Goal: Information Seeking & Learning: Learn about a topic

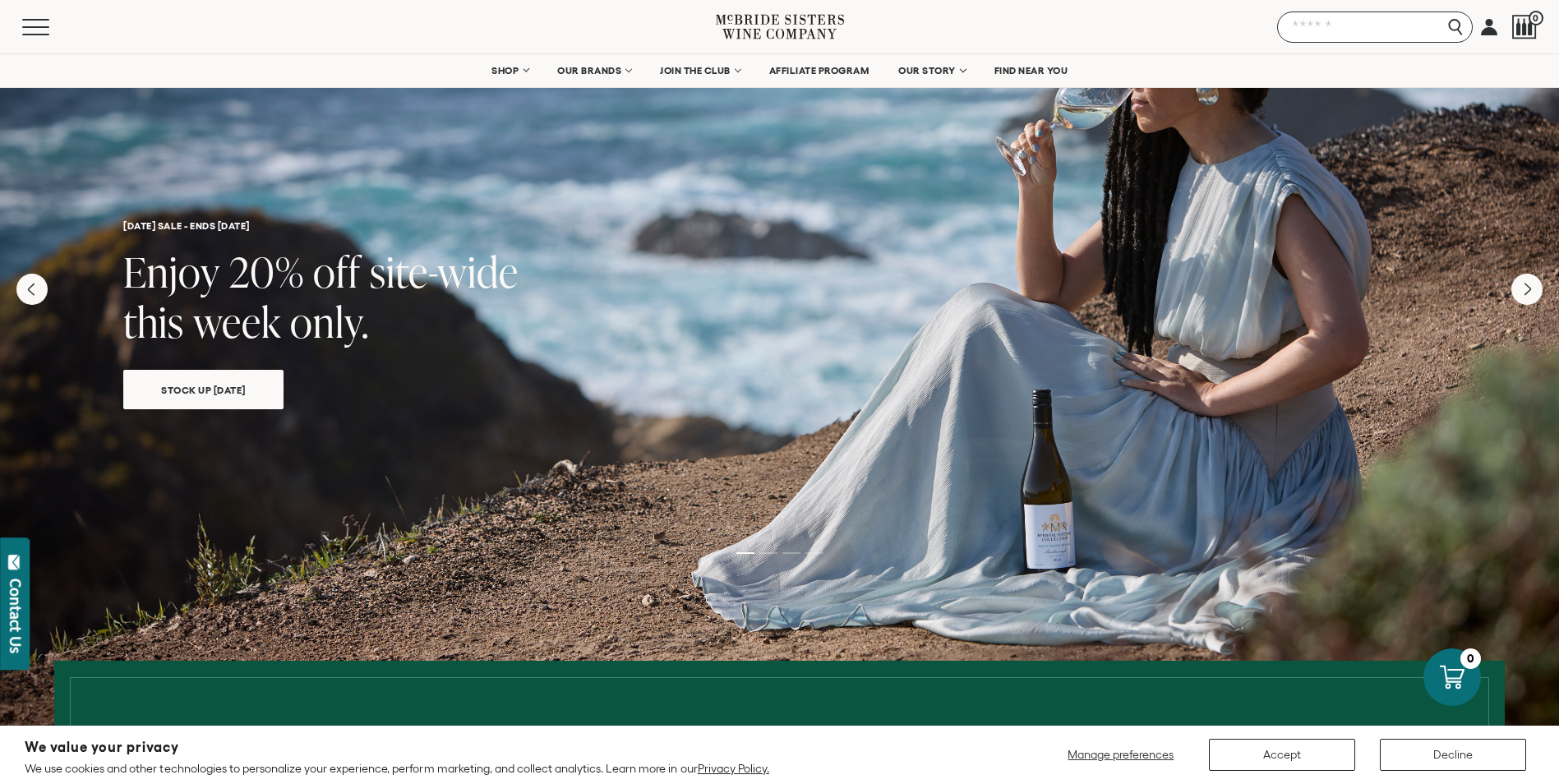
click at [1450, 39] on input "Search" at bounding box center [1375, 27] width 195 height 31
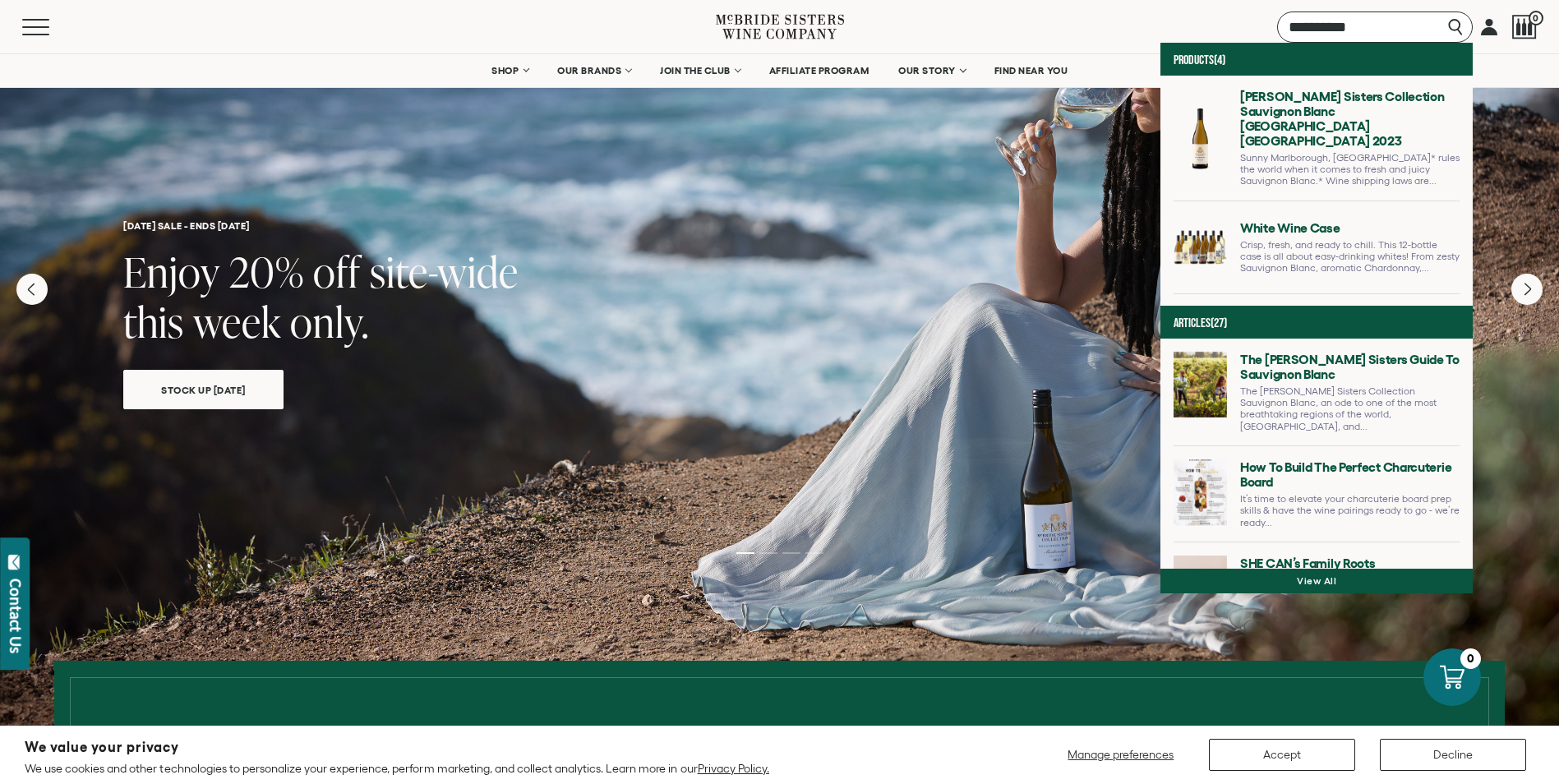
type input "*********"
click at [1331, 111] on link at bounding box center [1316, 144] width 286 height 112
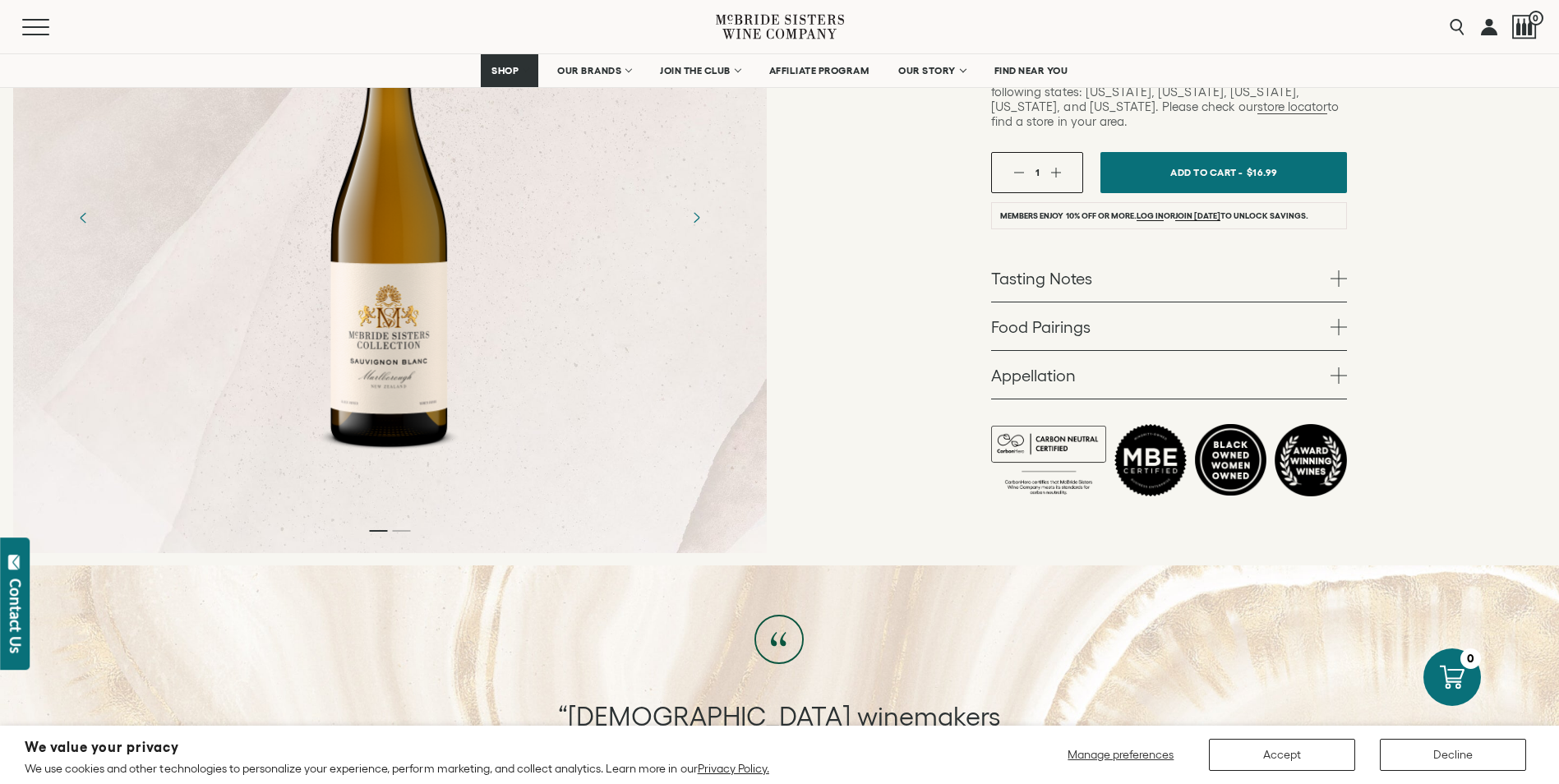
scroll to position [575, 0]
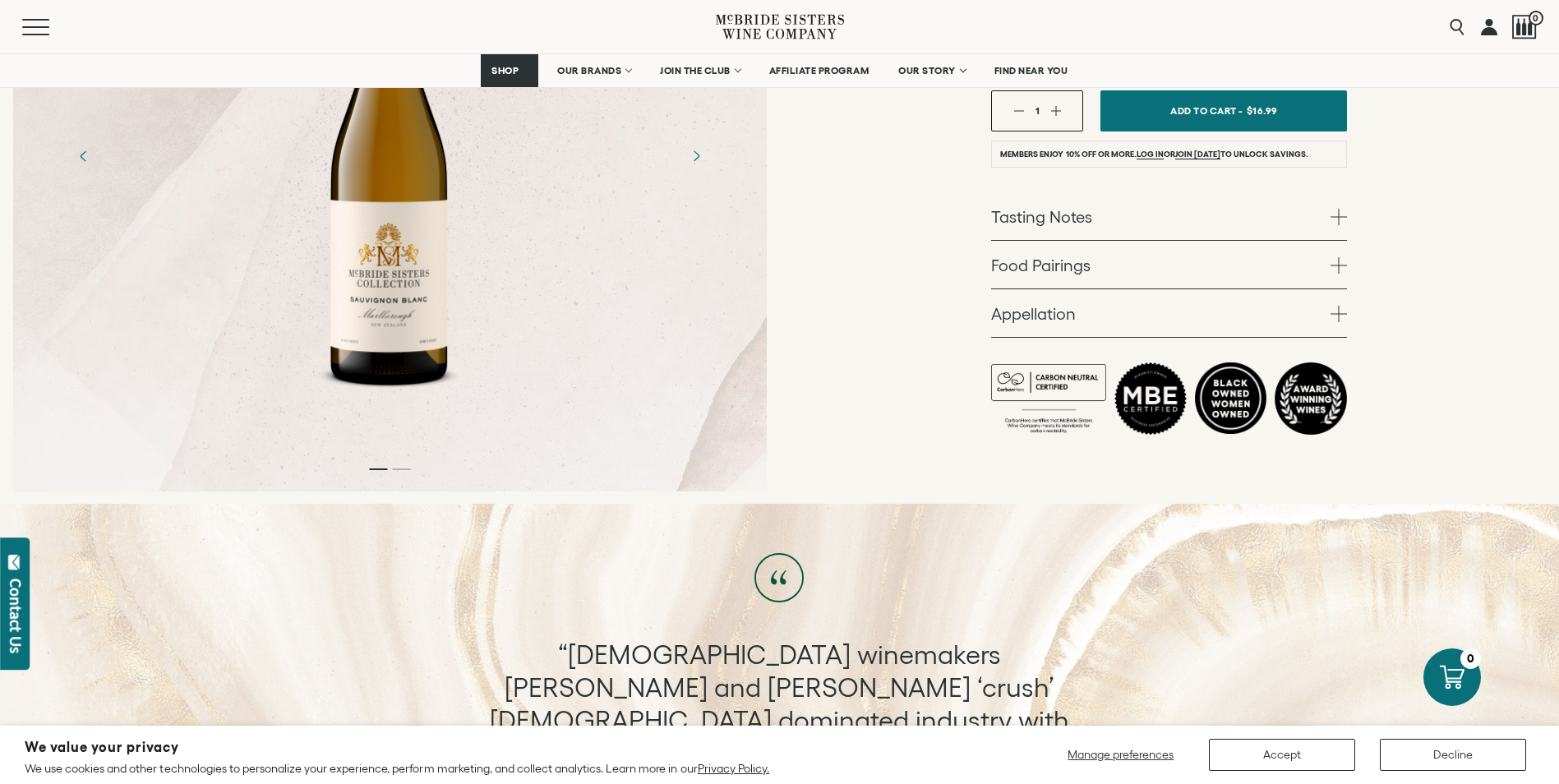
click at [1229, 192] on link "Tasting Notes" at bounding box center [1169, 216] width 355 height 48
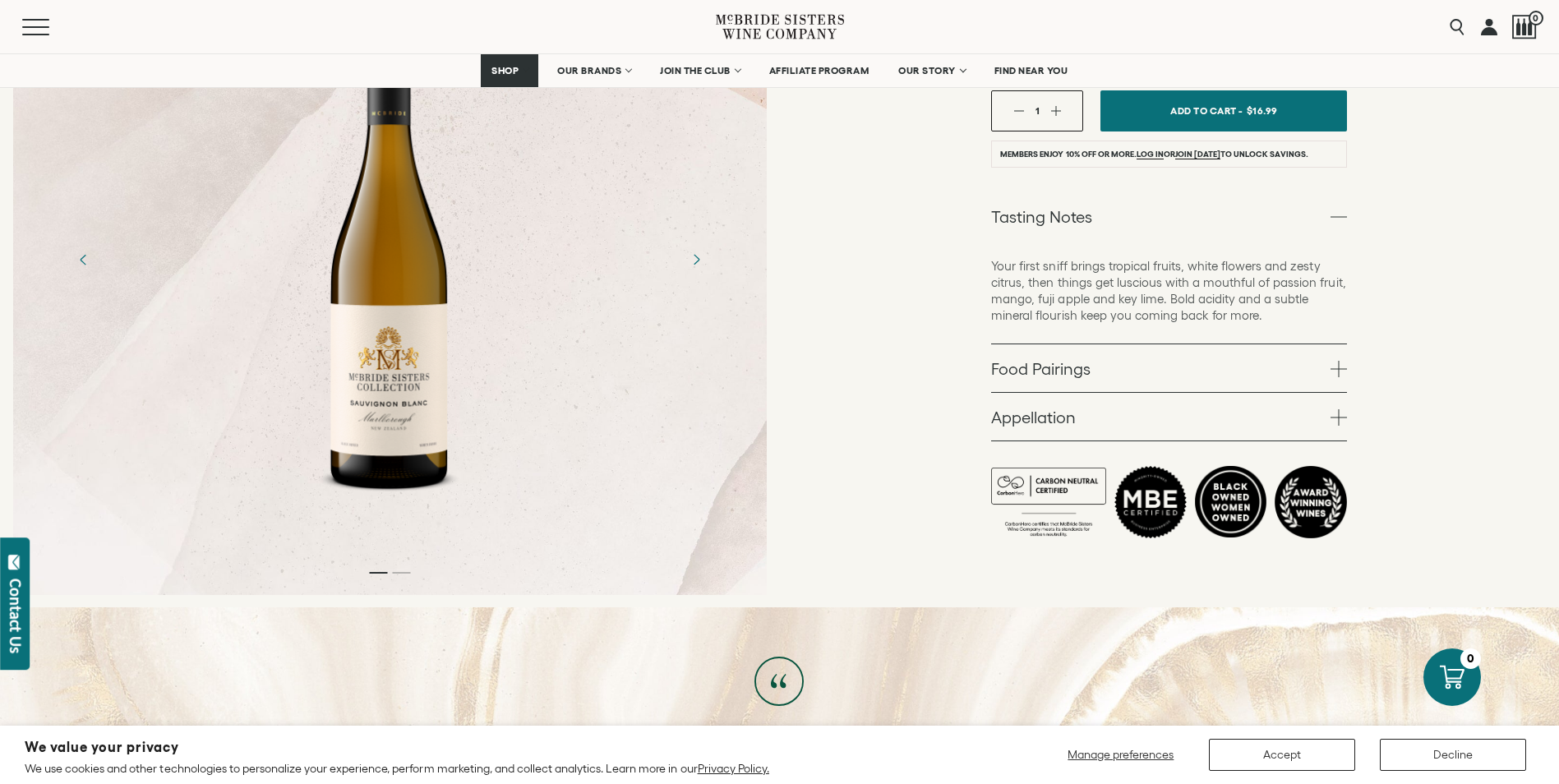
click at [1242, 344] on link "Food Pairings" at bounding box center [1169, 368] width 355 height 48
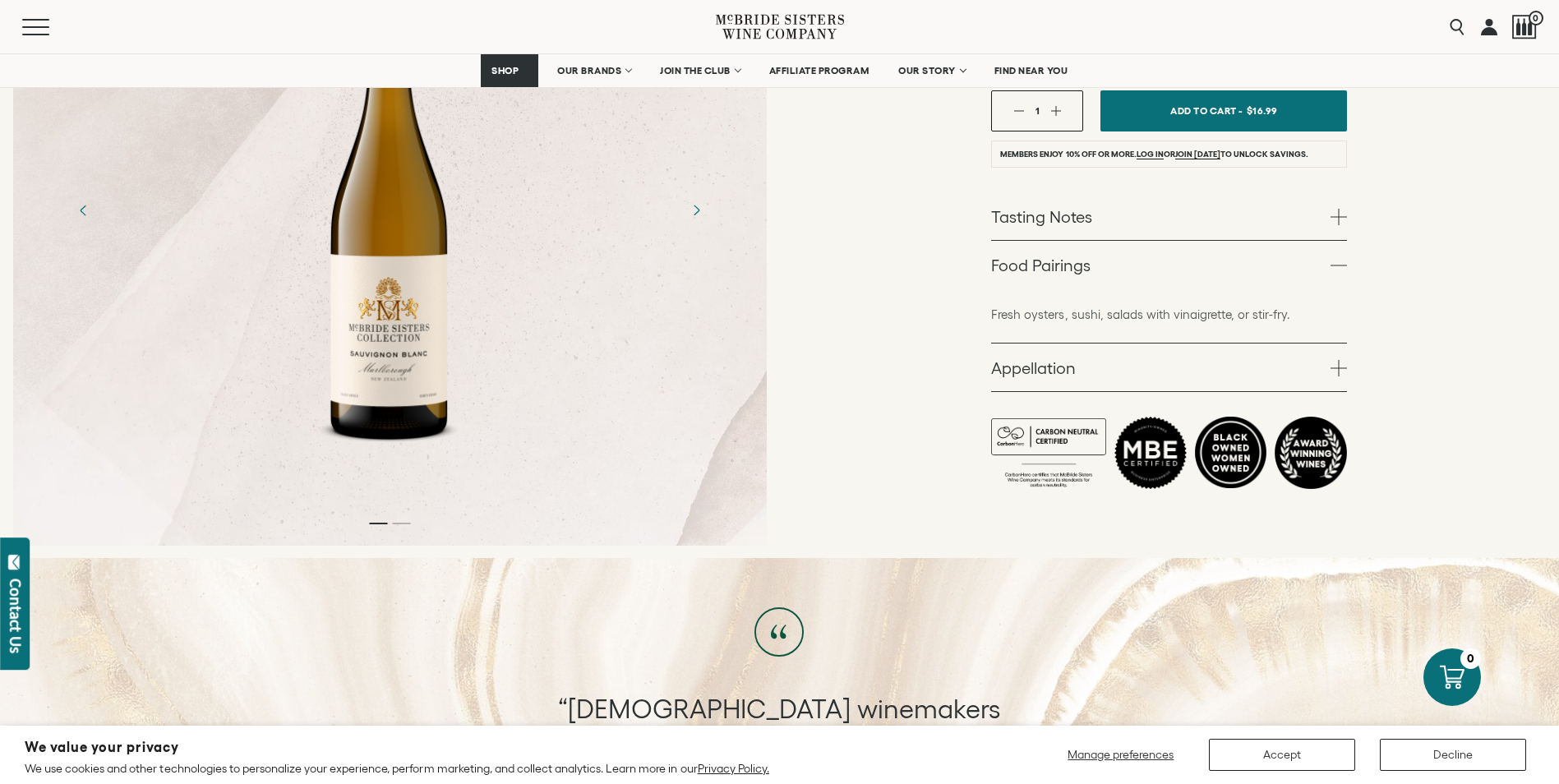
click at [1193, 192] on link "Tasting Notes" at bounding box center [1169, 216] width 355 height 48
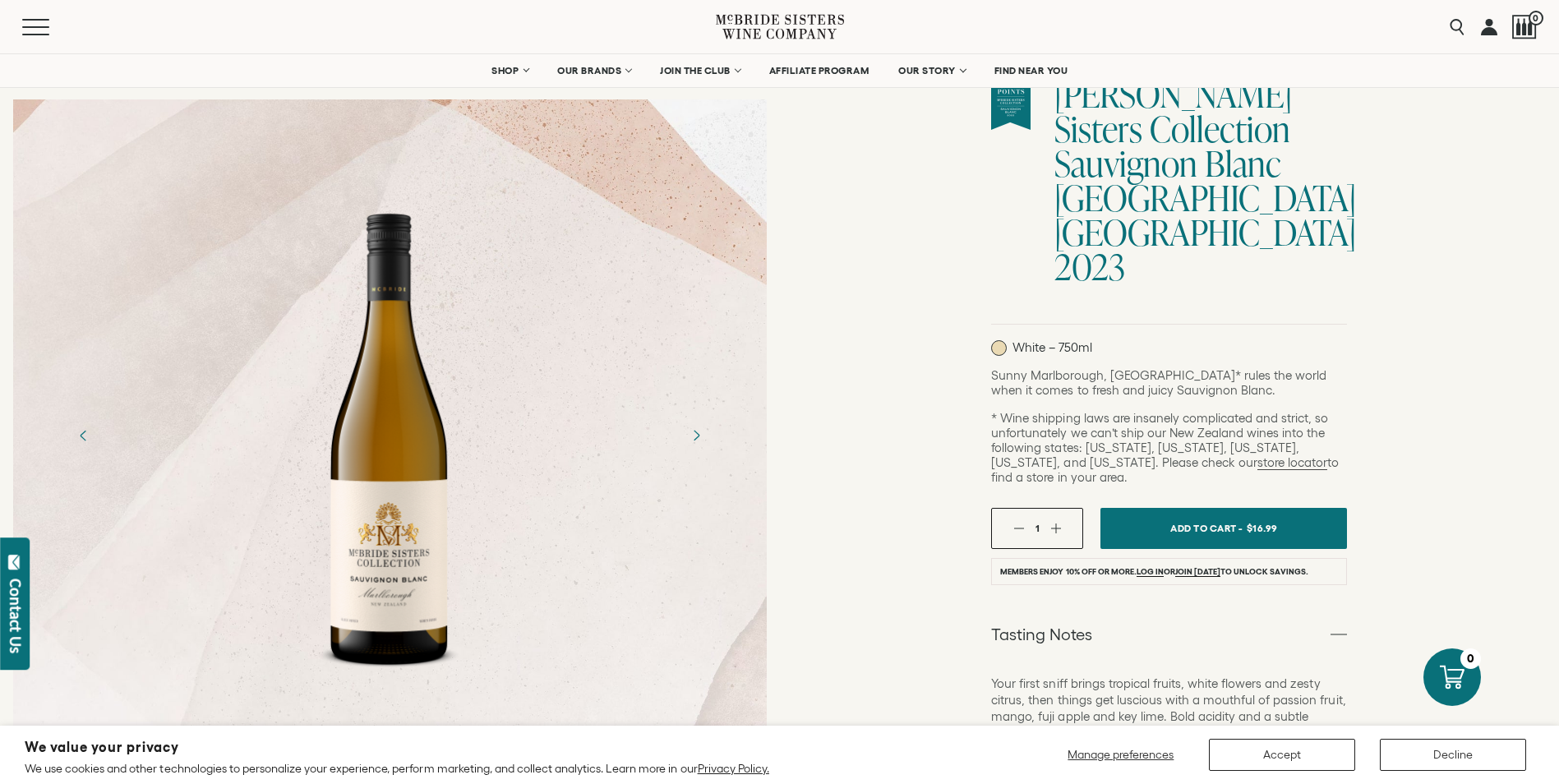
scroll to position [0, 0]
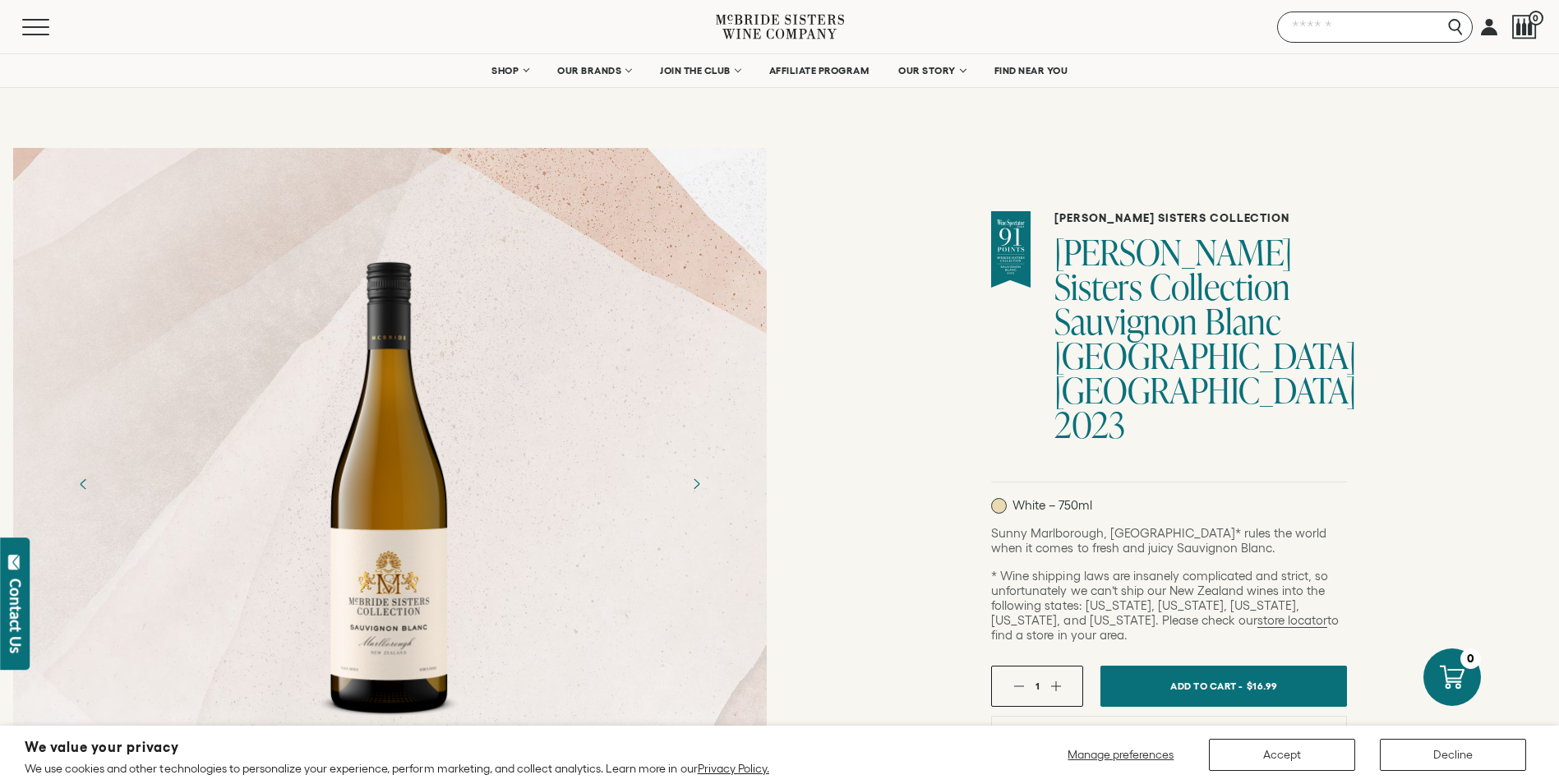
click at [1447, 27] on input "Search" at bounding box center [1375, 27] width 195 height 31
click at [1454, 33] on input "Search" at bounding box center [1375, 27] width 195 height 31
click at [1364, 24] on input "Search" at bounding box center [1375, 27] width 195 height 31
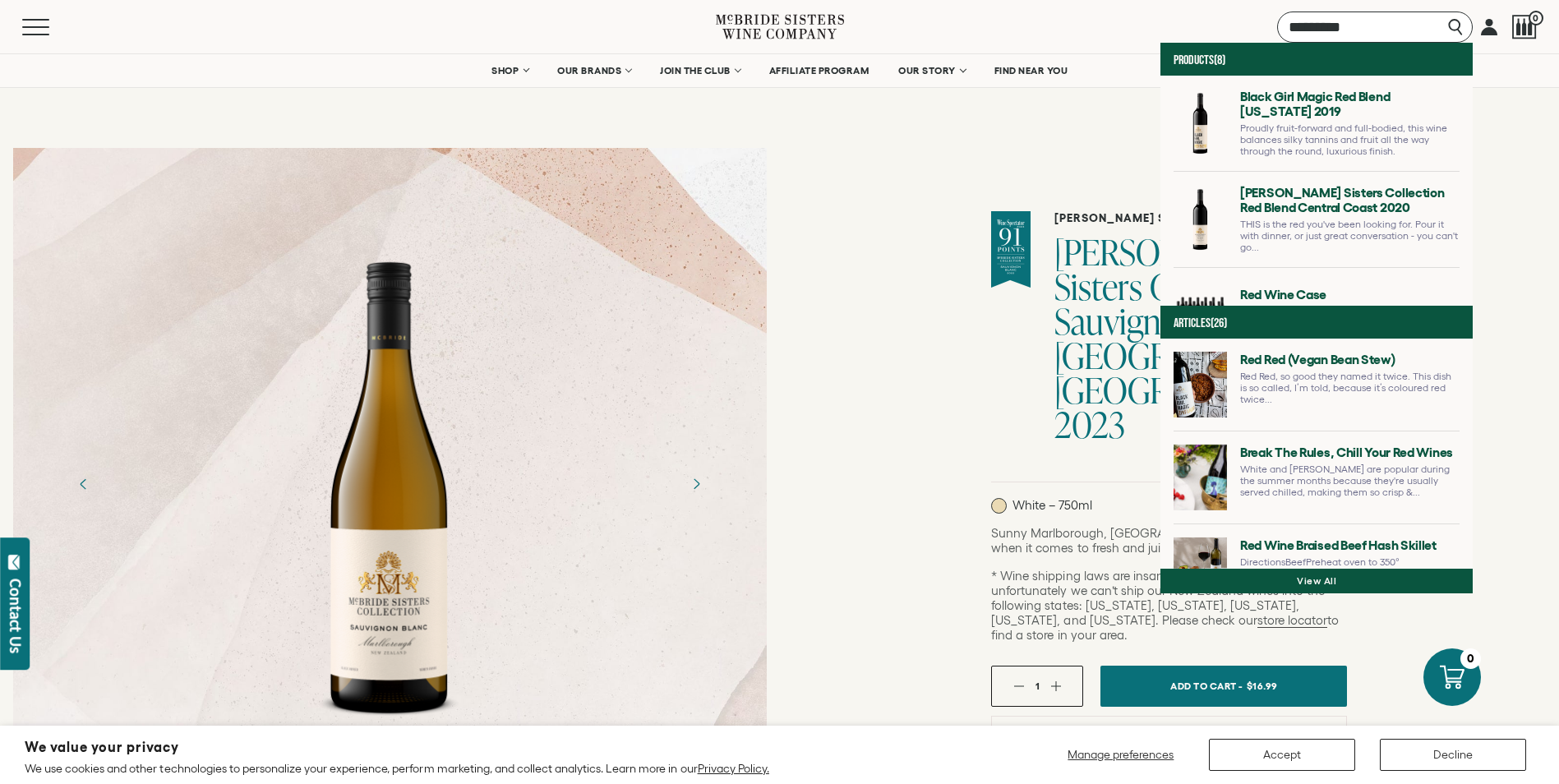
type input "*********"
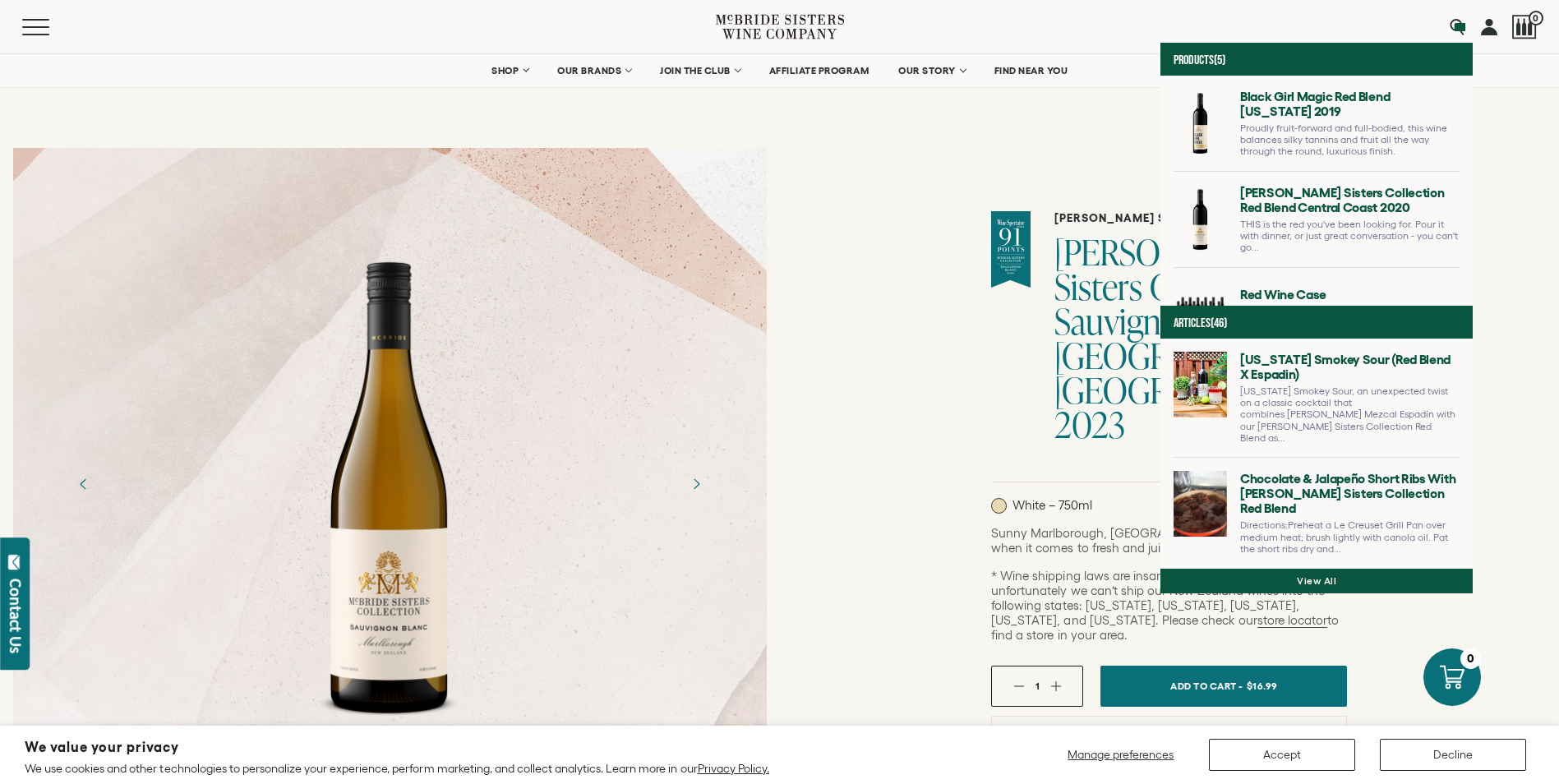
click at [1306, 214] on link at bounding box center [1316, 227] width 286 height 83
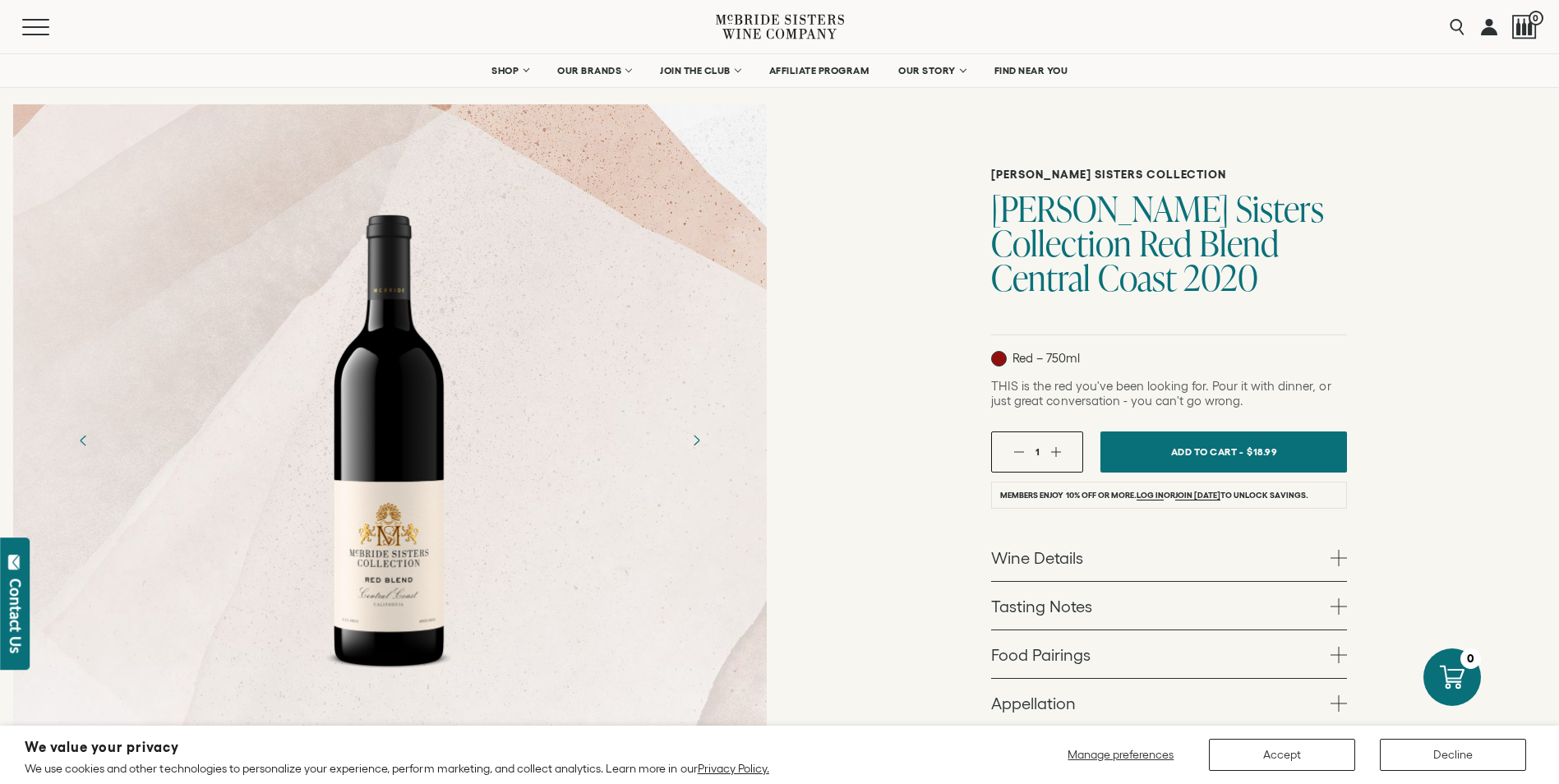
scroll to position [83, 0]
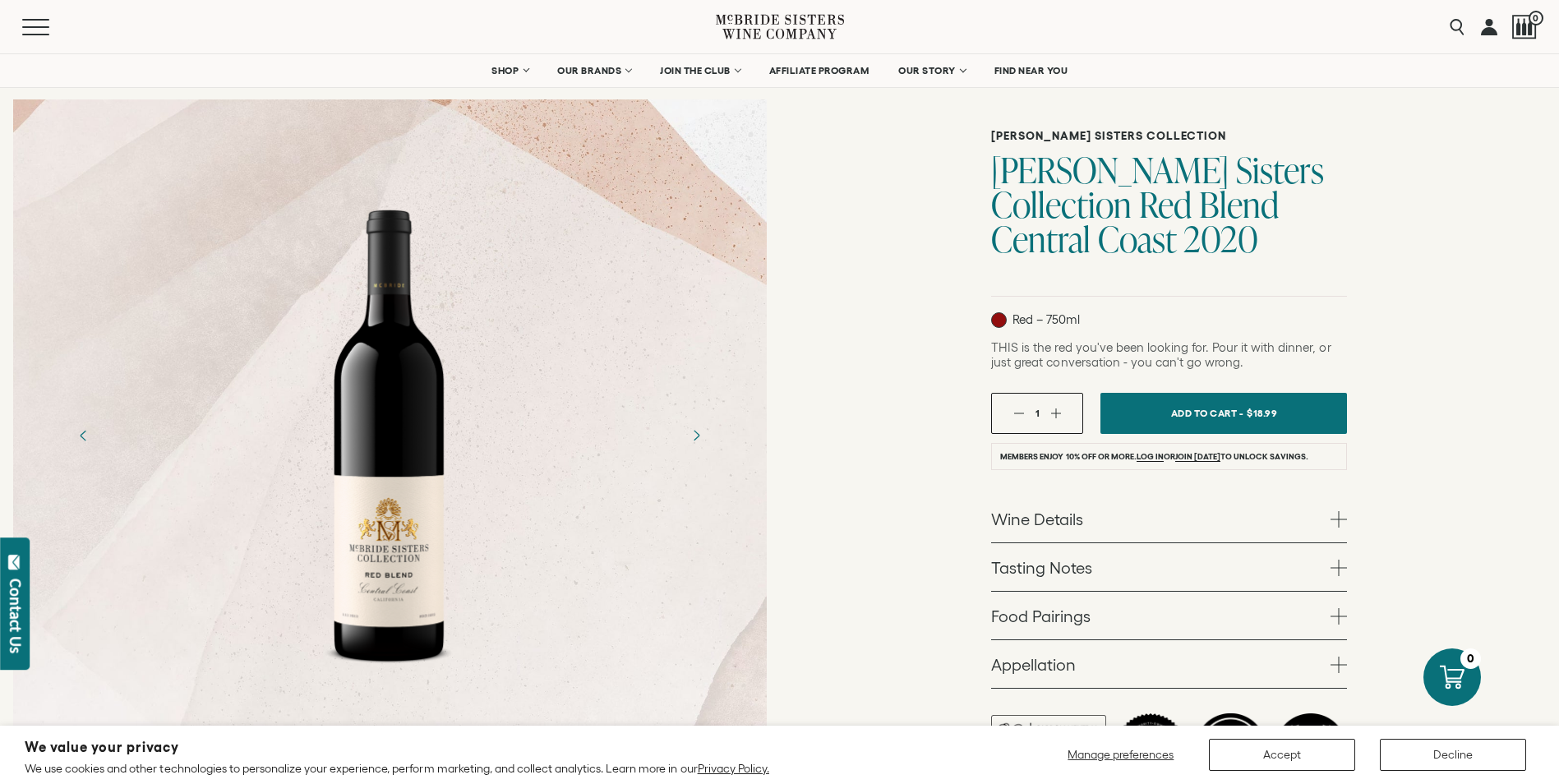
click at [1321, 523] on link "Wine Details" at bounding box center [1169, 518] width 355 height 48
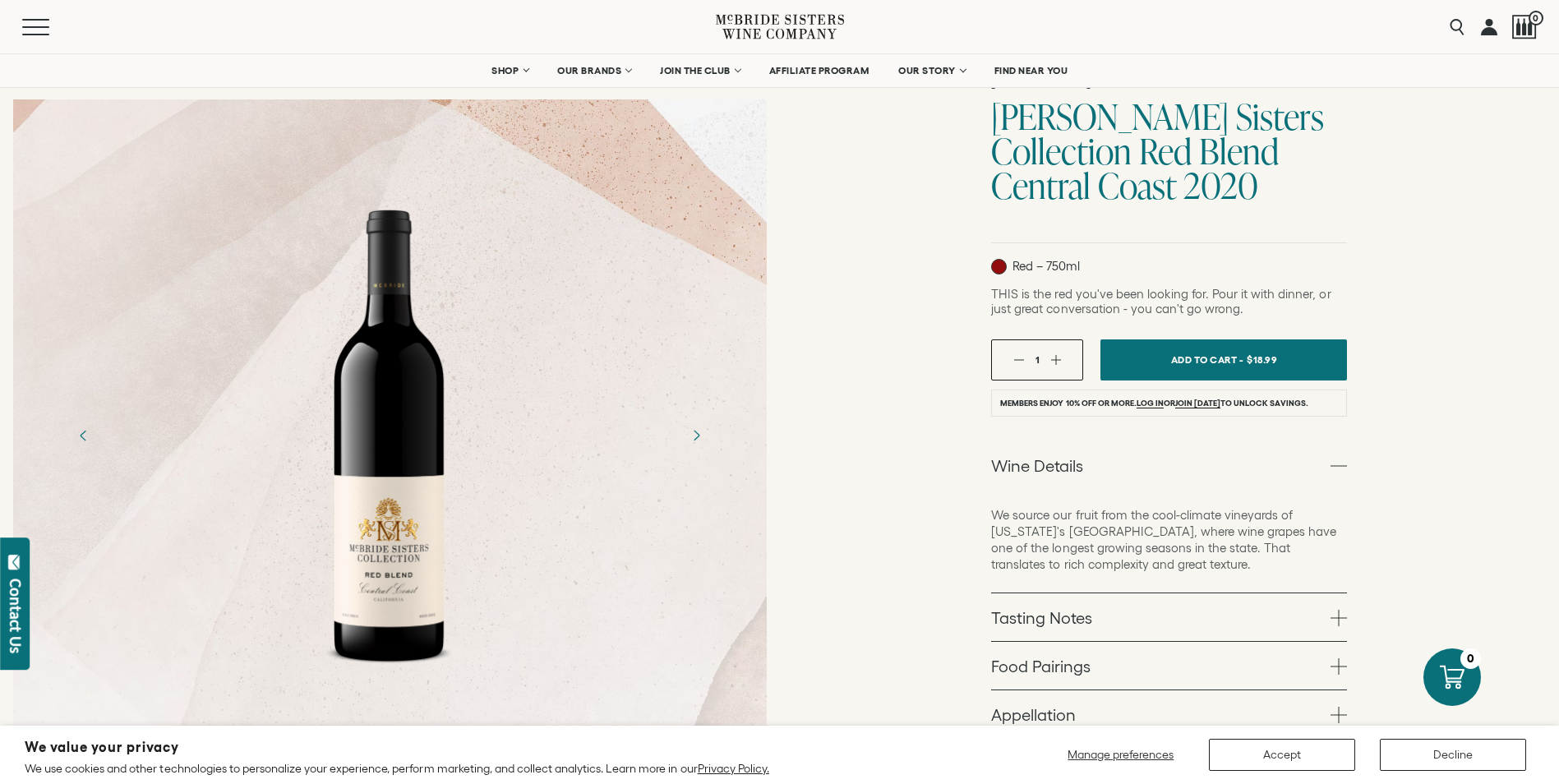
scroll to position [164, 0]
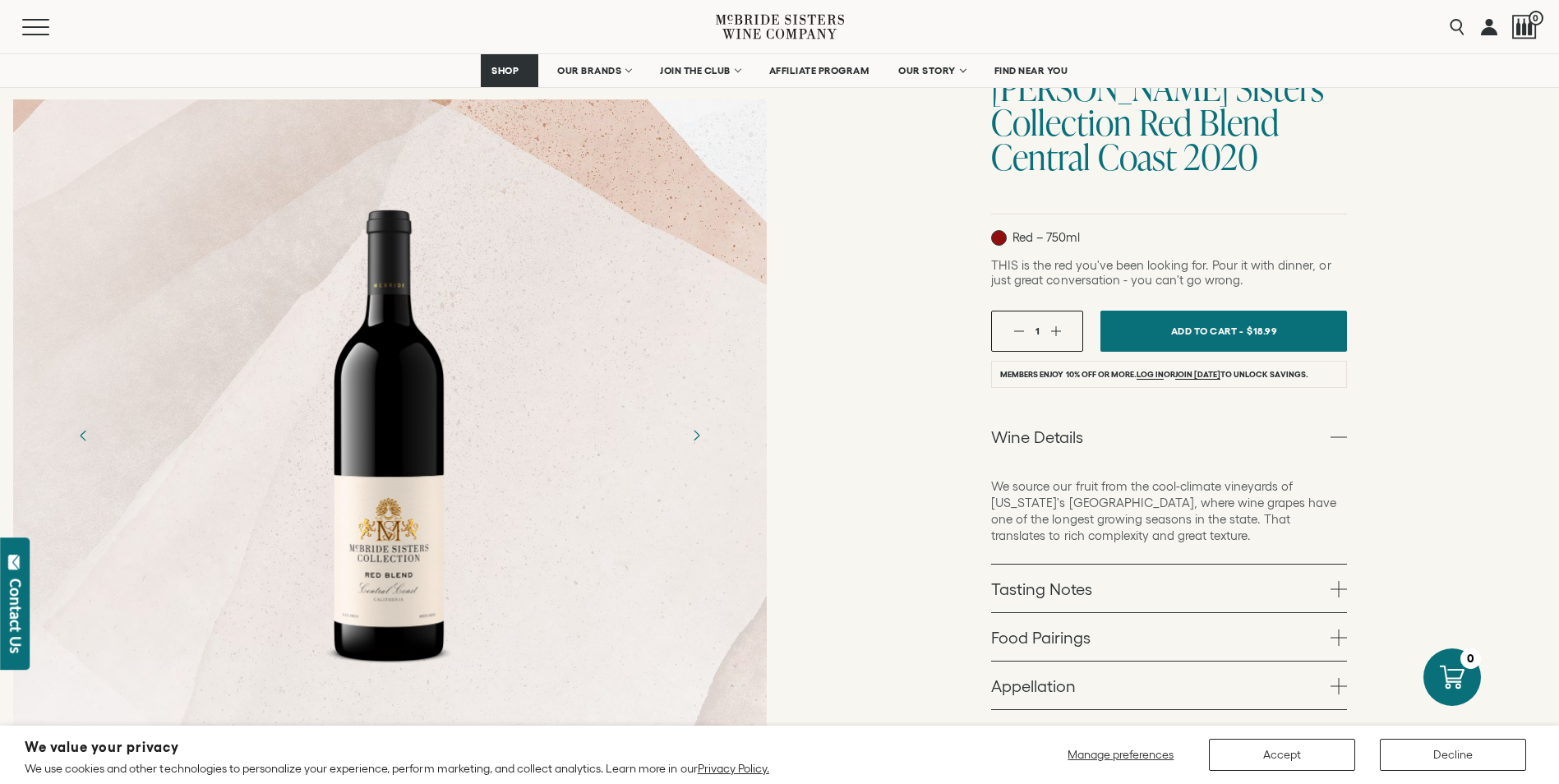
click at [1324, 579] on link "Tasting Notes" at bounding box center [1169, 588] width 355 height 48
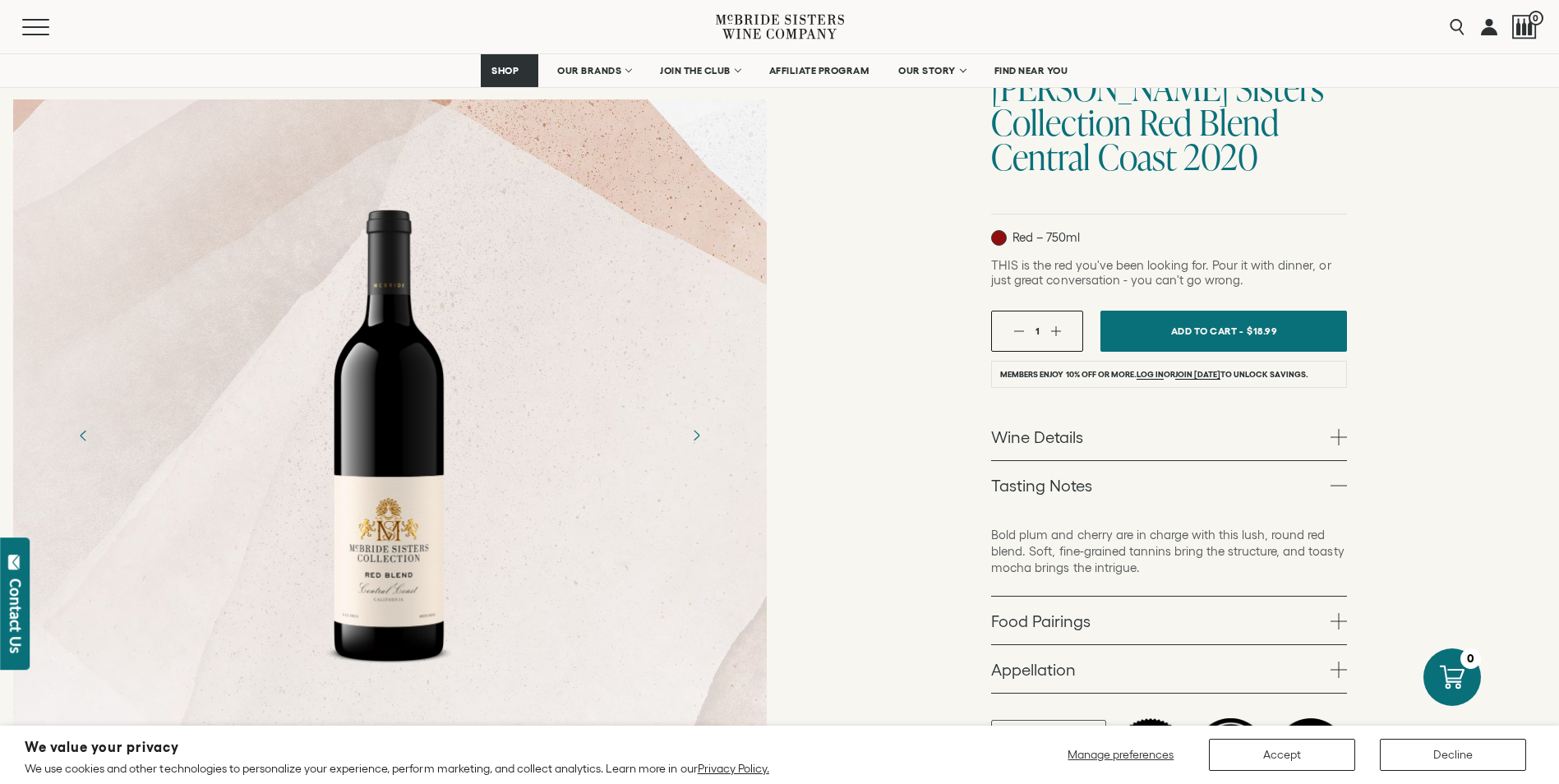
click at [1323, 445] on link "Wine Details" at bounding box center [1169, 436] width 355 height 48
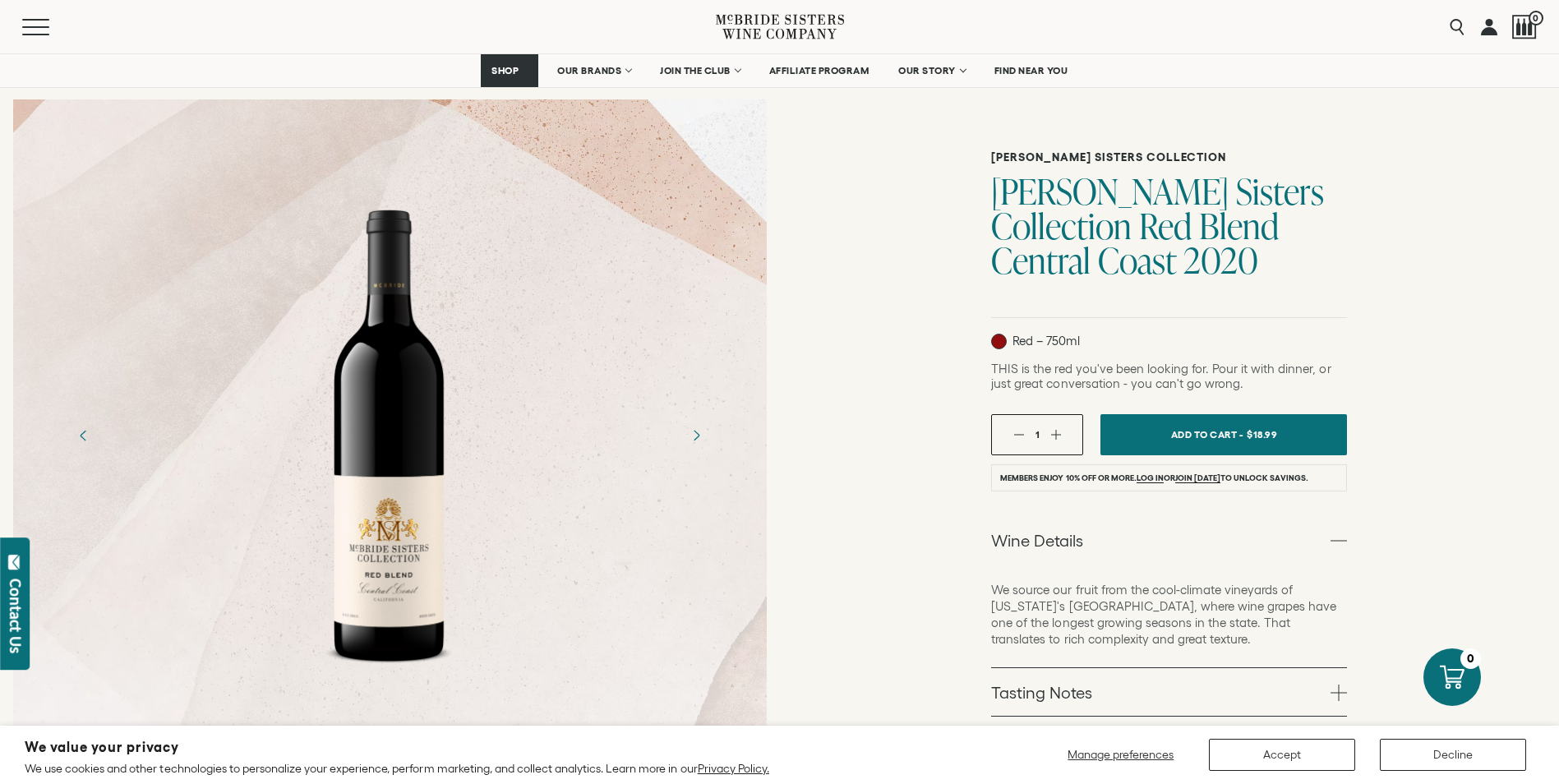
scroll to position [0, 0]
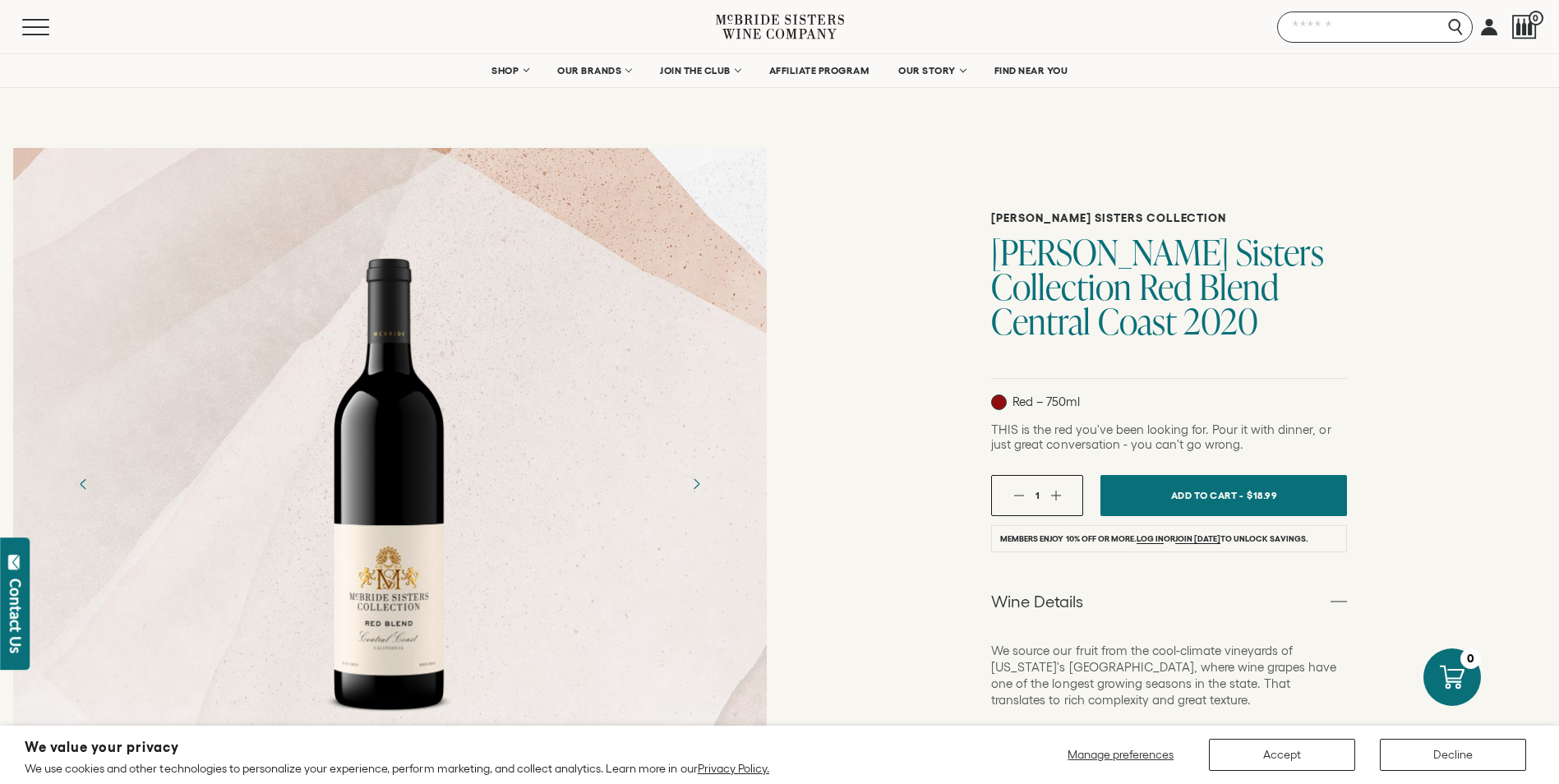
click at [1460, 23] on input "Search" at bounding box center [1375, 27] width 195 height 31
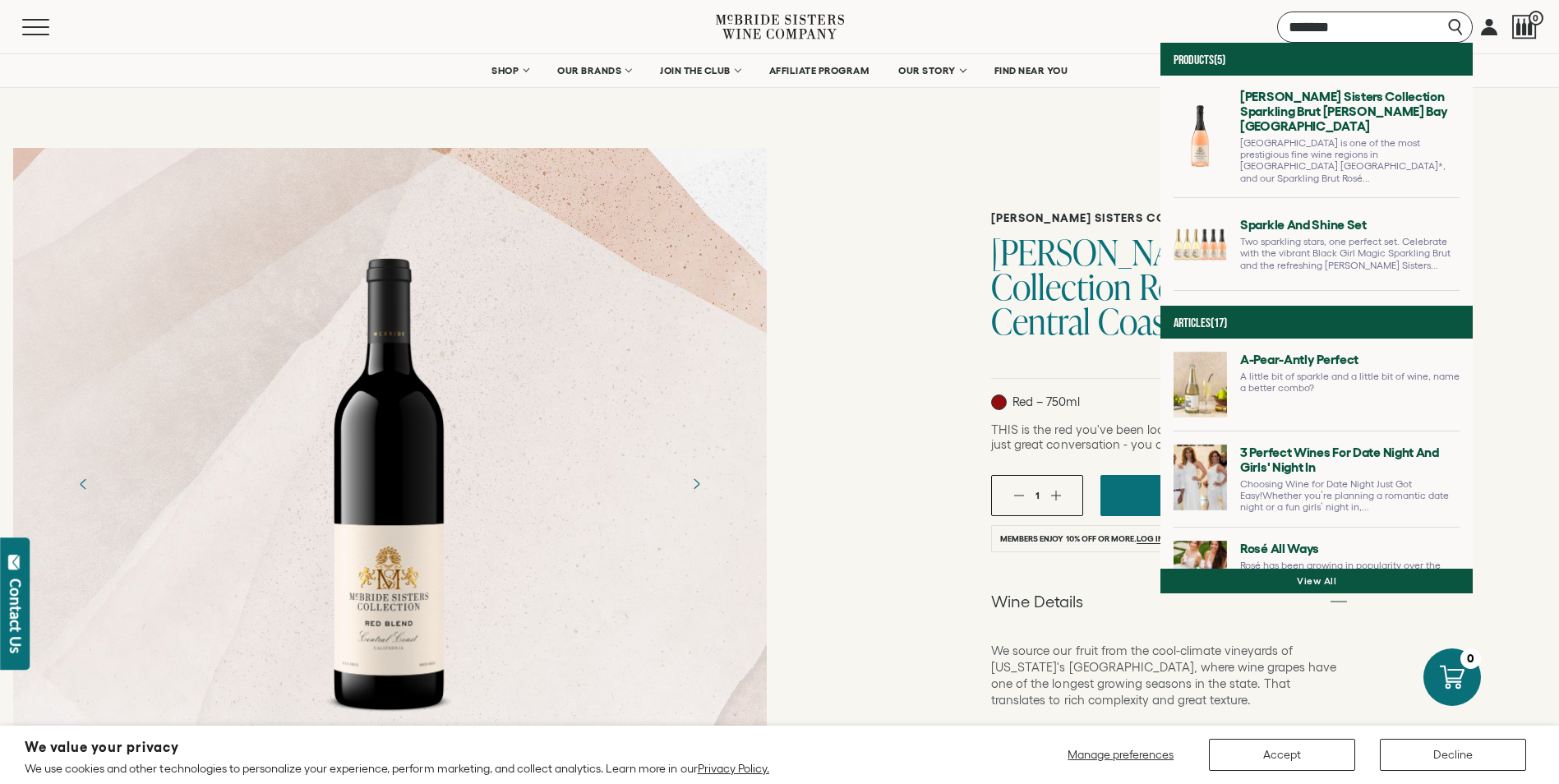
type input "*******"
click at [1282, 118] on link at bounding box center [1316, 143] width 286 height 109
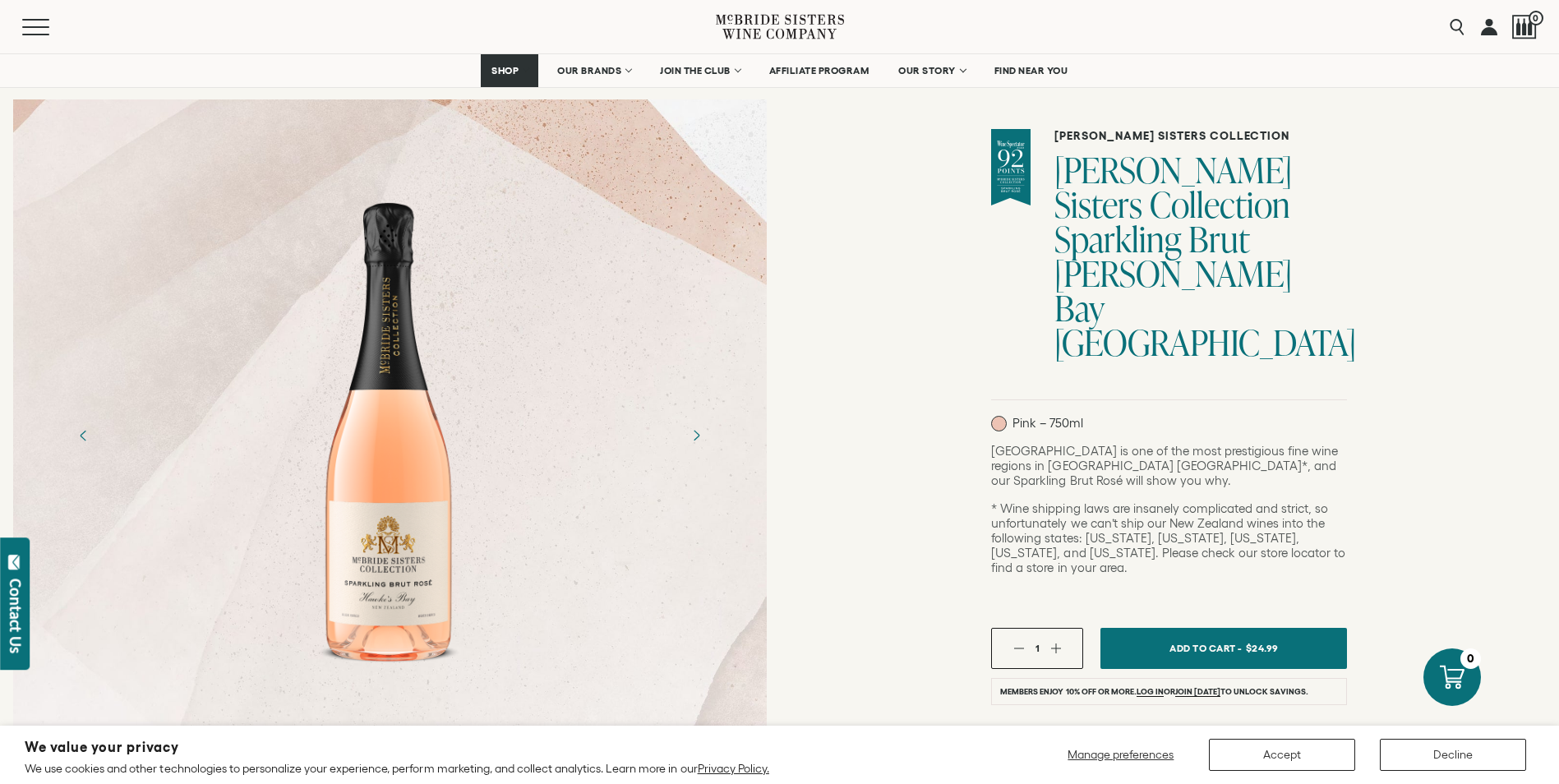
scroll to position [164, 0]
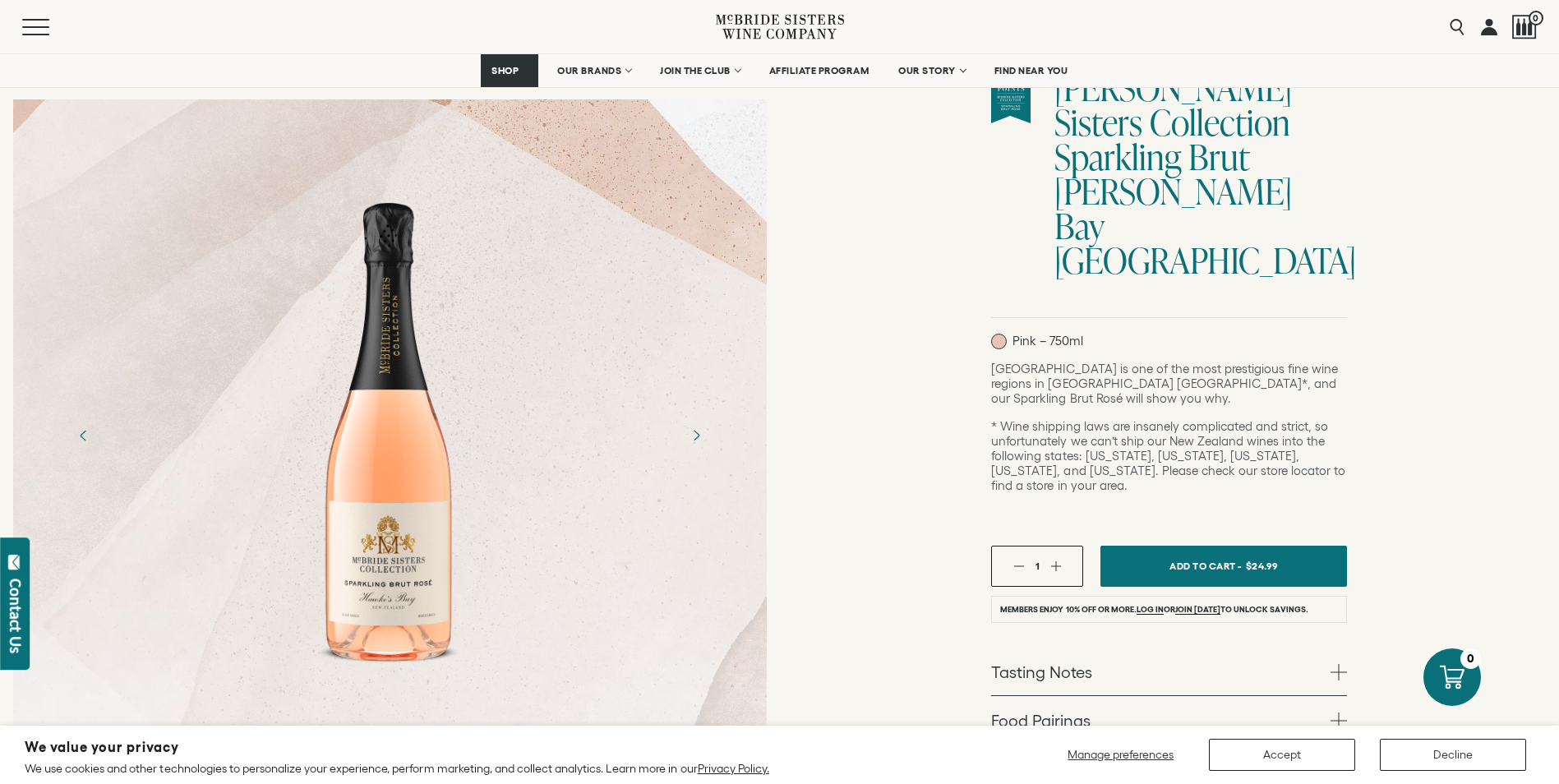
click at [1264, 648] on link "Tasting Notes" at bounding box center [1169, 671] width 355 height 48
